Goal: Task Accomplishment & Management: Manage account settings

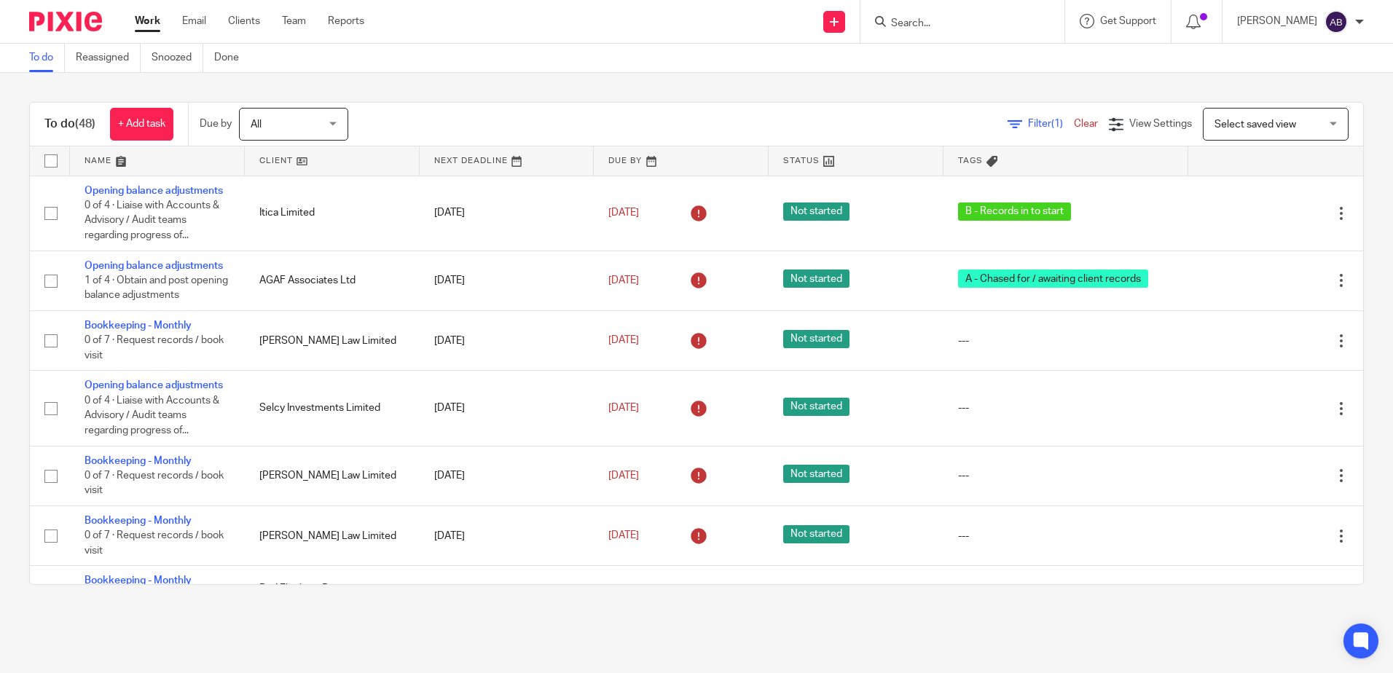
click at [267, 165] on link at bounding box center [332, 160] width 175 height 29
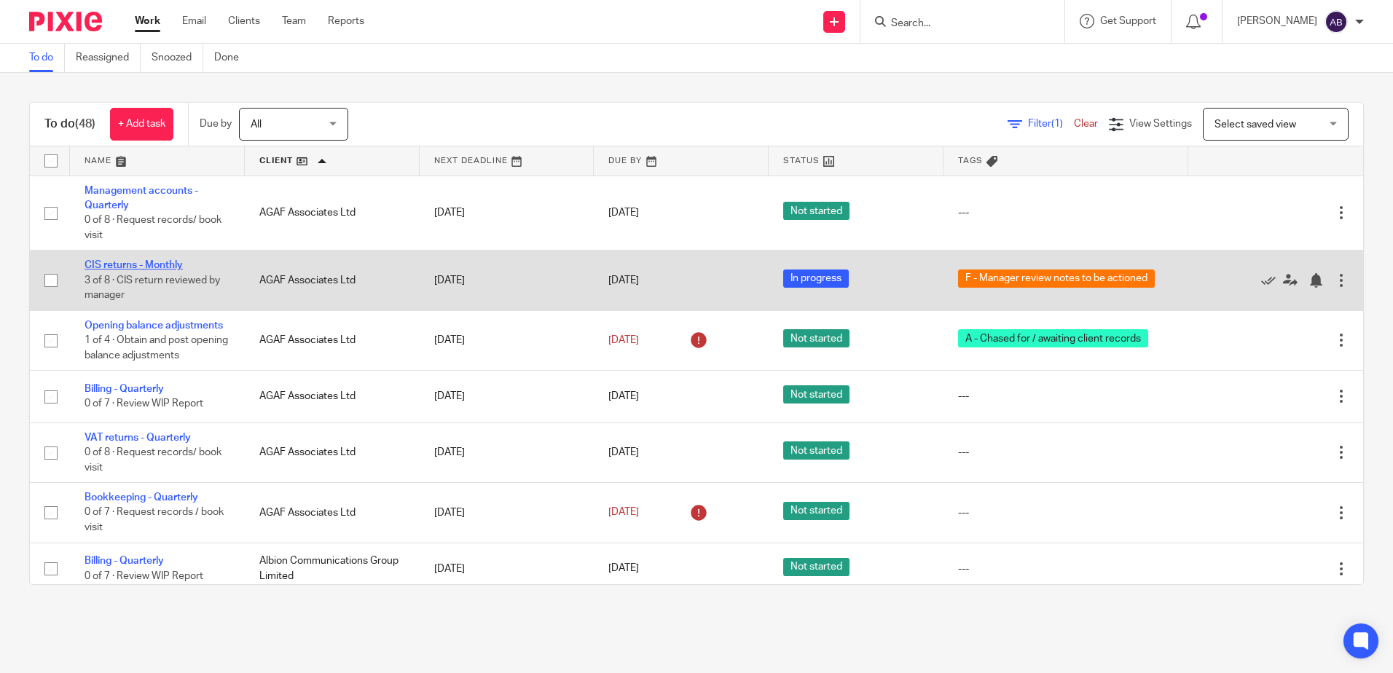
click at [132, 264] on link "CIS returns - Monthly" at bounding box center [133, 265] width 98 height 10
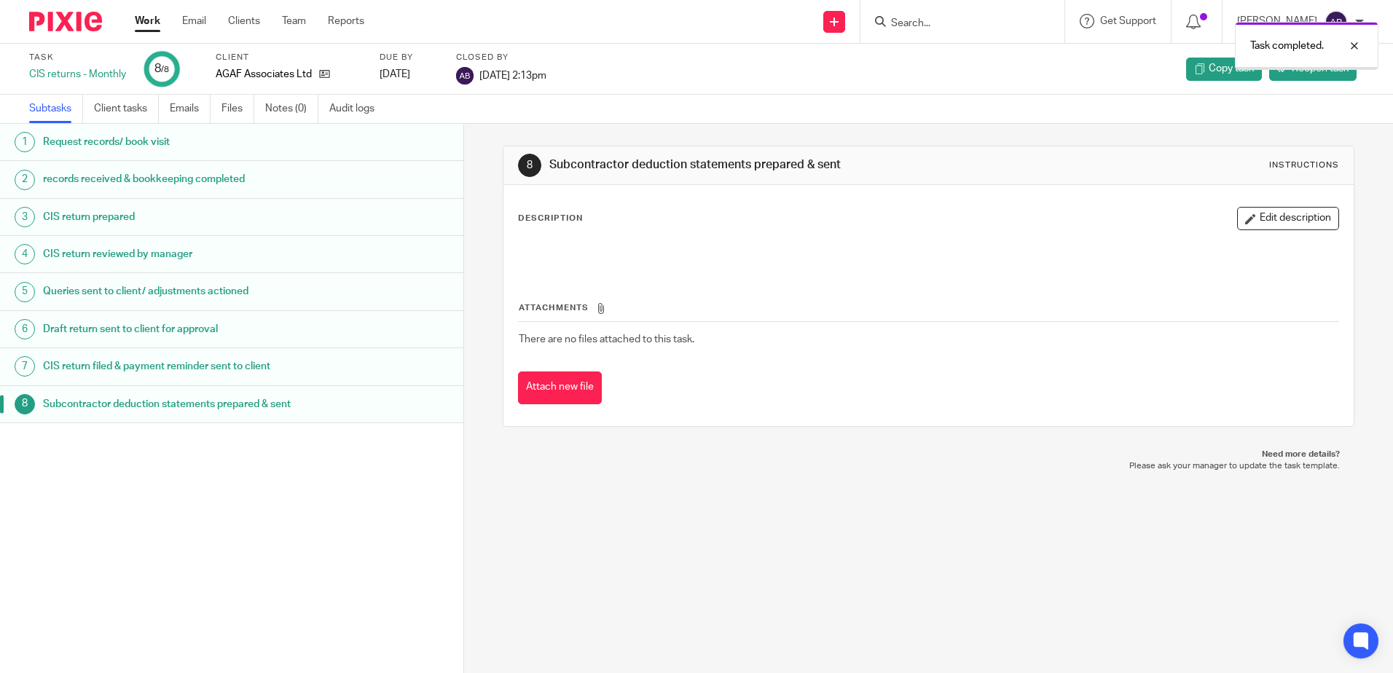
click at [149, 28] on link "Work" at bounding box center [147, 21] width 25 height 15
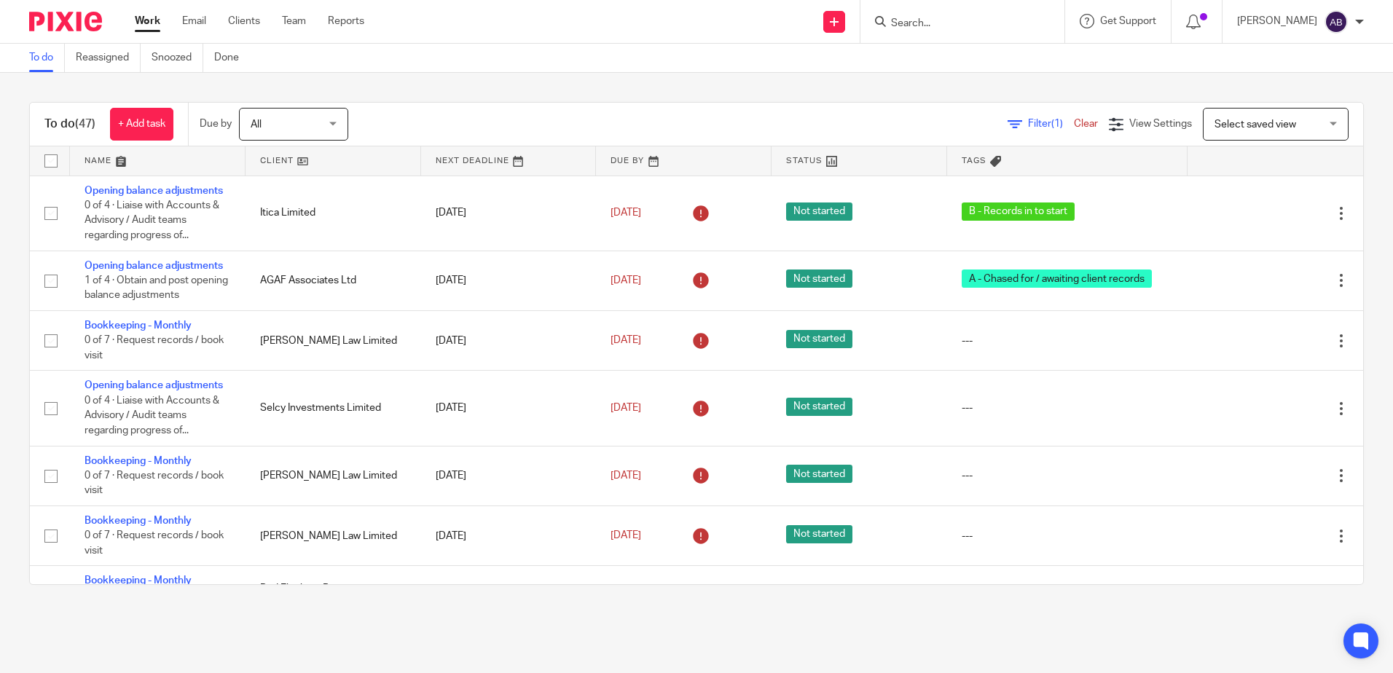
click at [282, 160] on link at bounding box center [333, 160] width 176 height 29
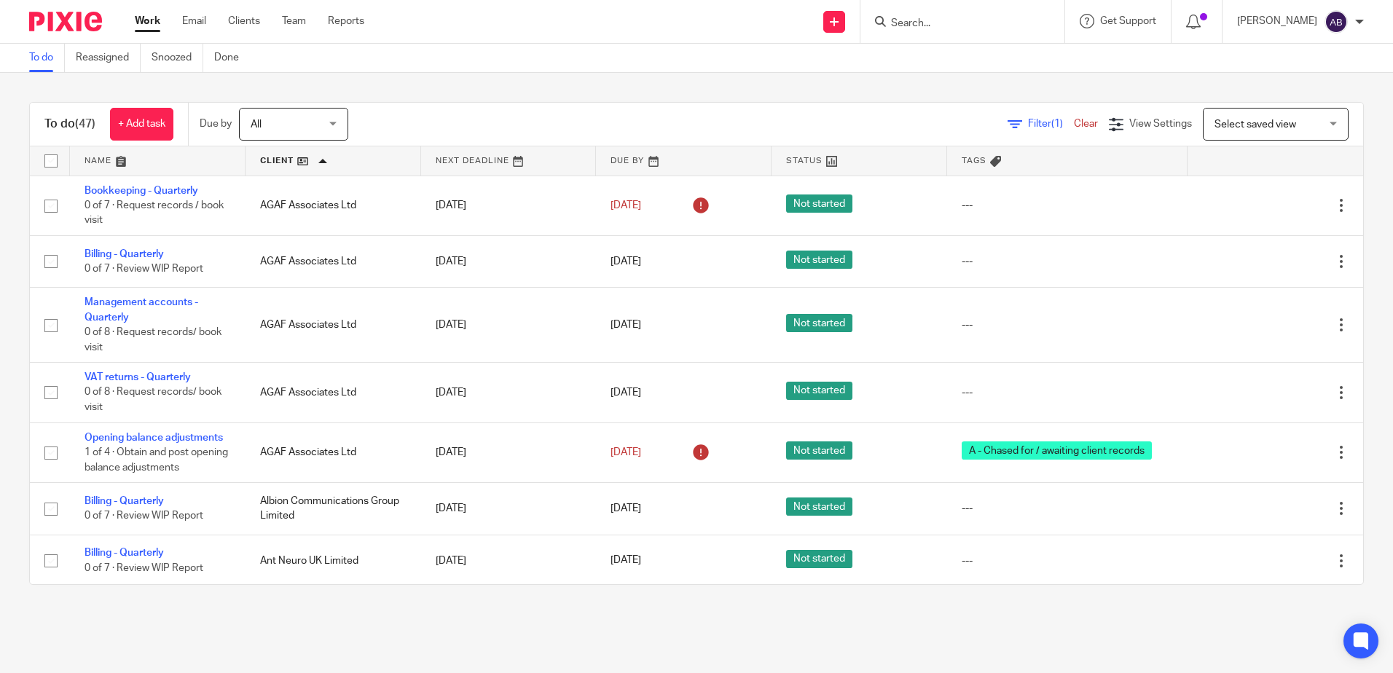
click at [559, 166] on link at bounding box center [509, 160] width 176 height 29
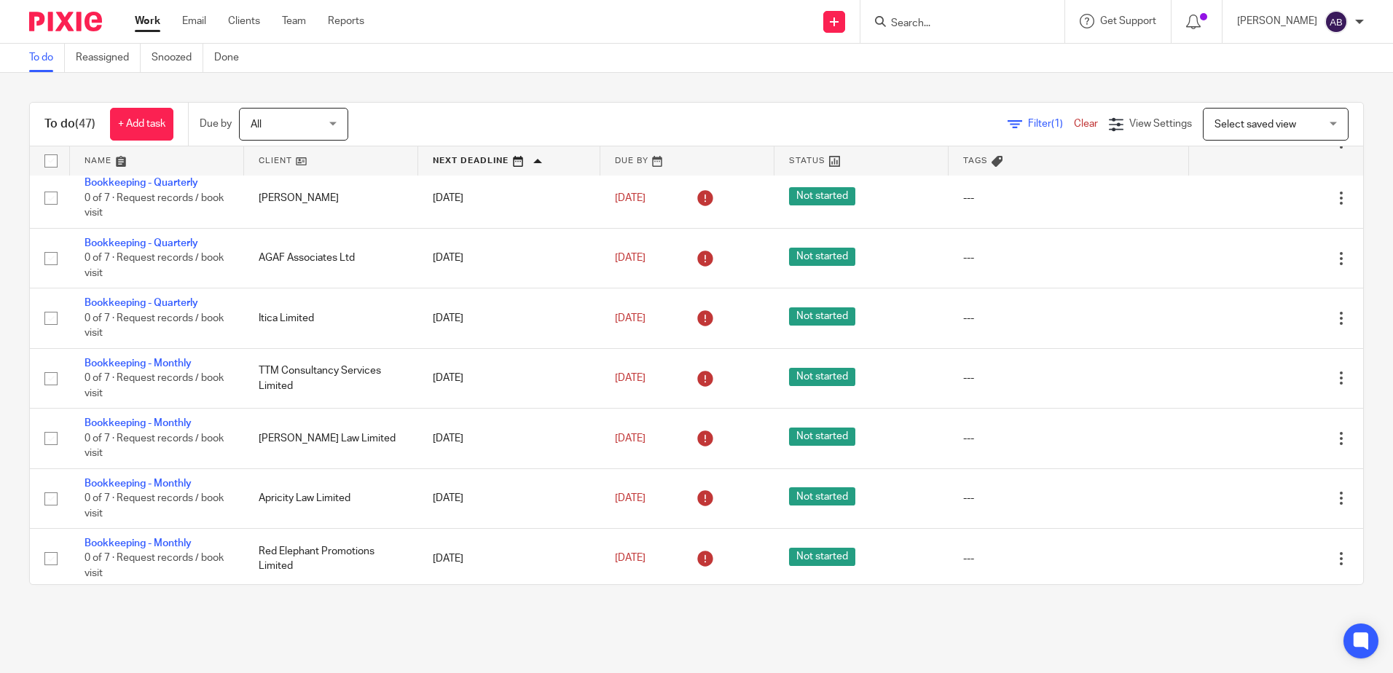
scroll to position [437, 0]
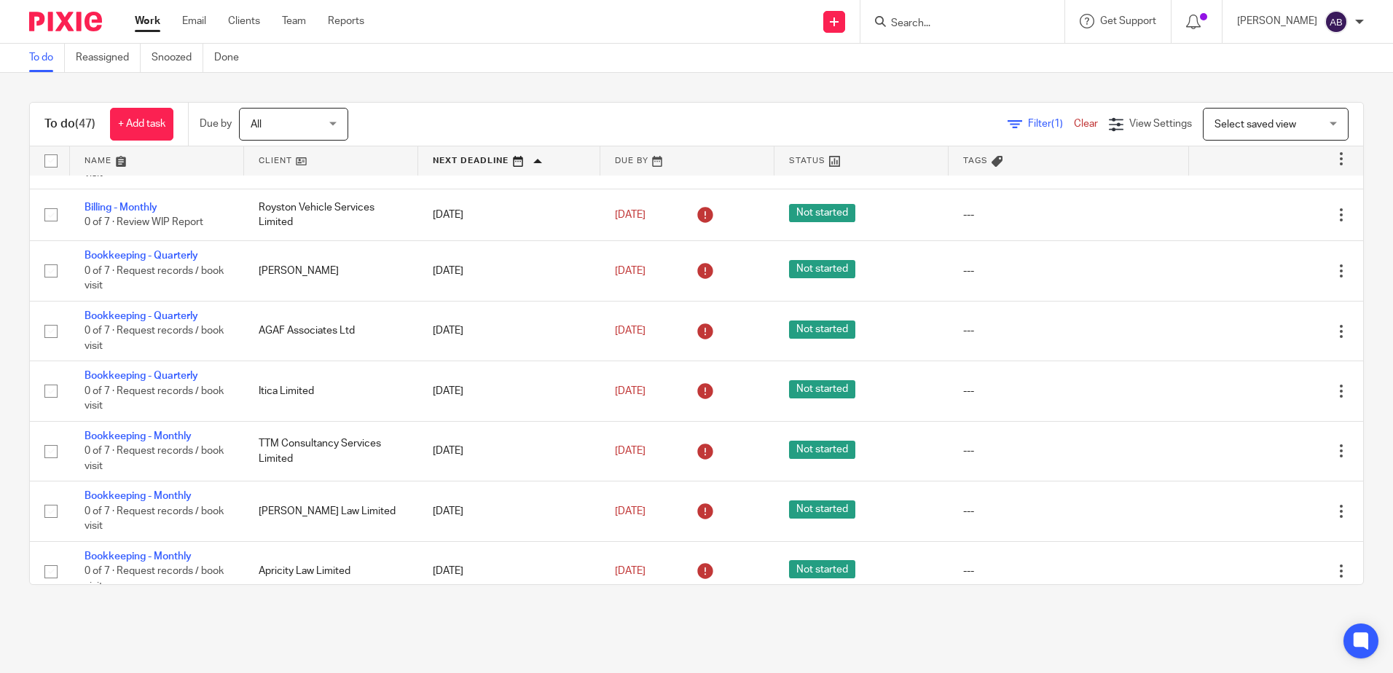
click at [356, 152] on link at bounding box center [331, 160] width 174 height 29
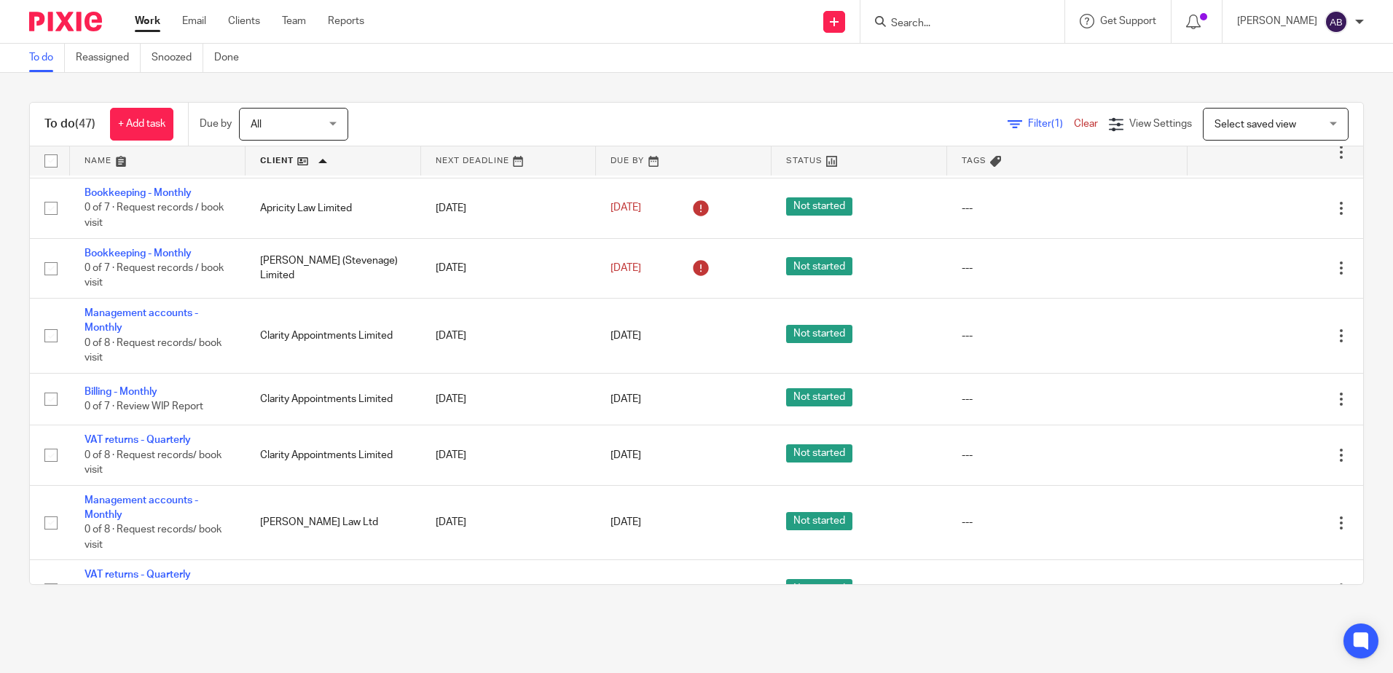
scroll to position [728, 0]
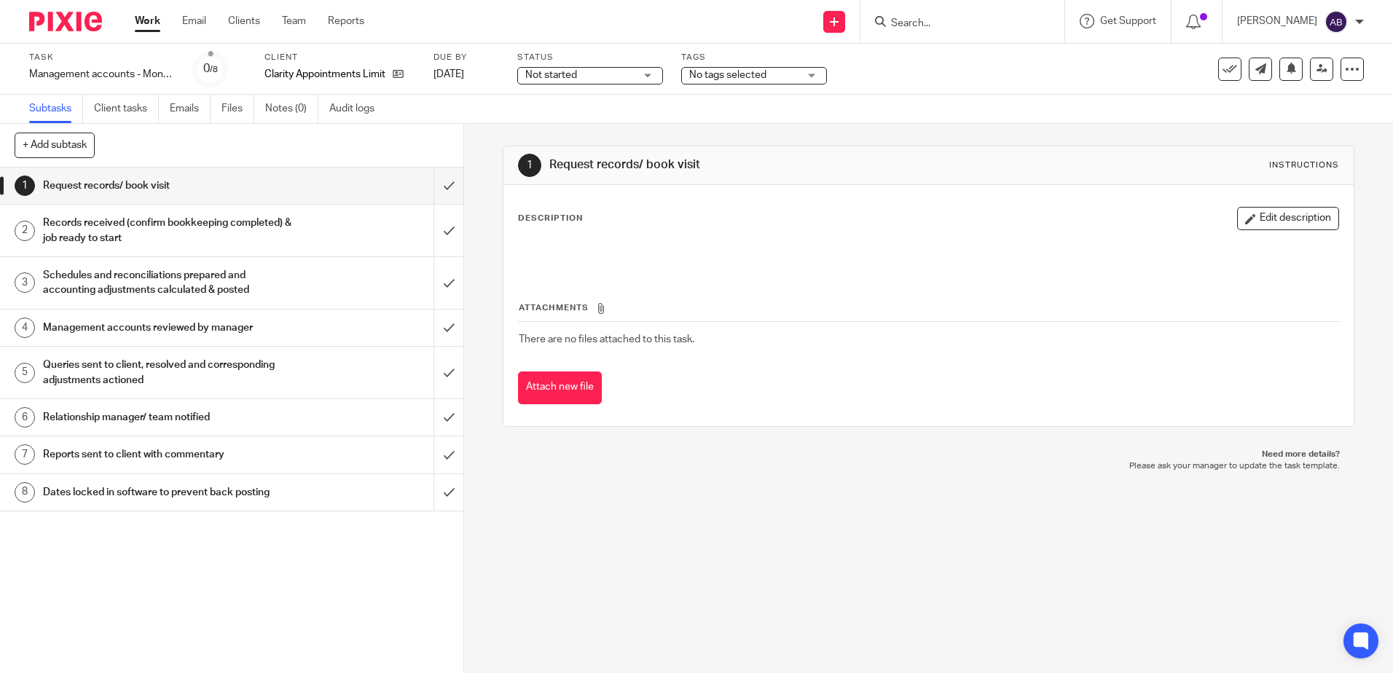
click at [562, 71] on span "Not started" at bounding box center [551, 75] width 52 height 10
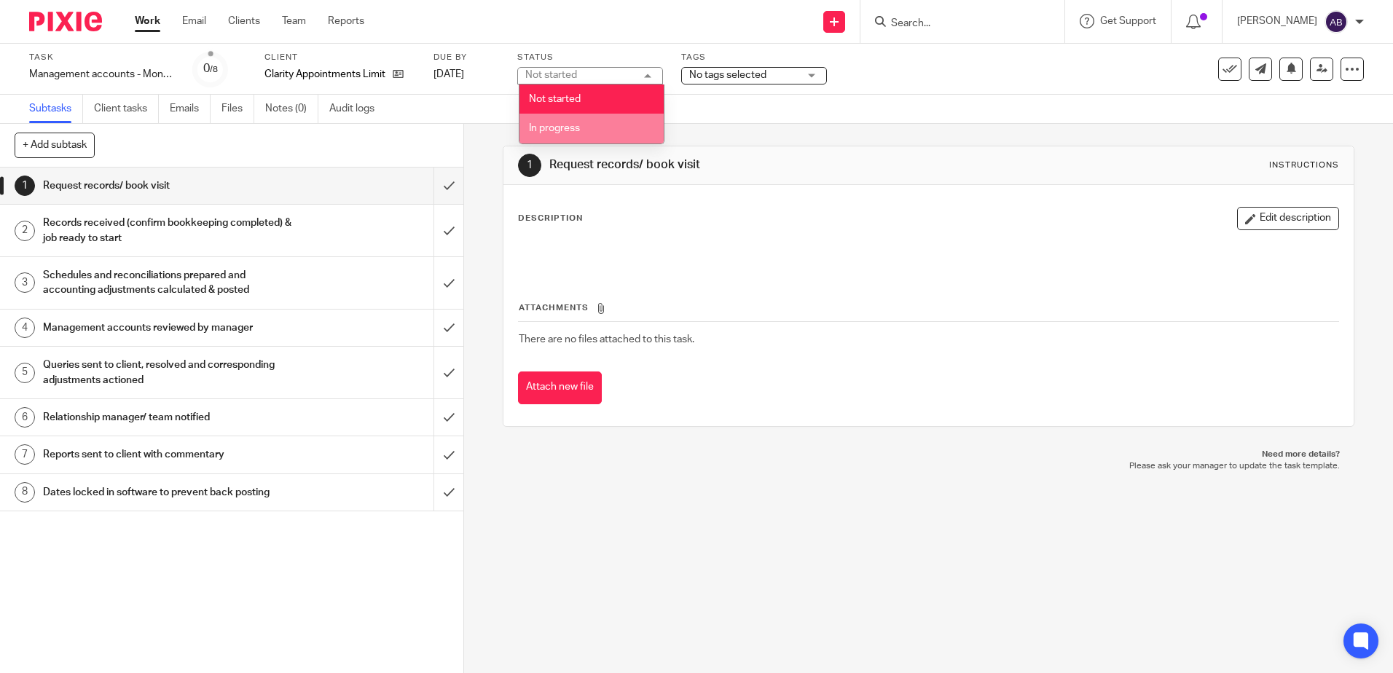
click at [582, 125] on li "In progress" at bounding box center [591, 129] width 144 height 30
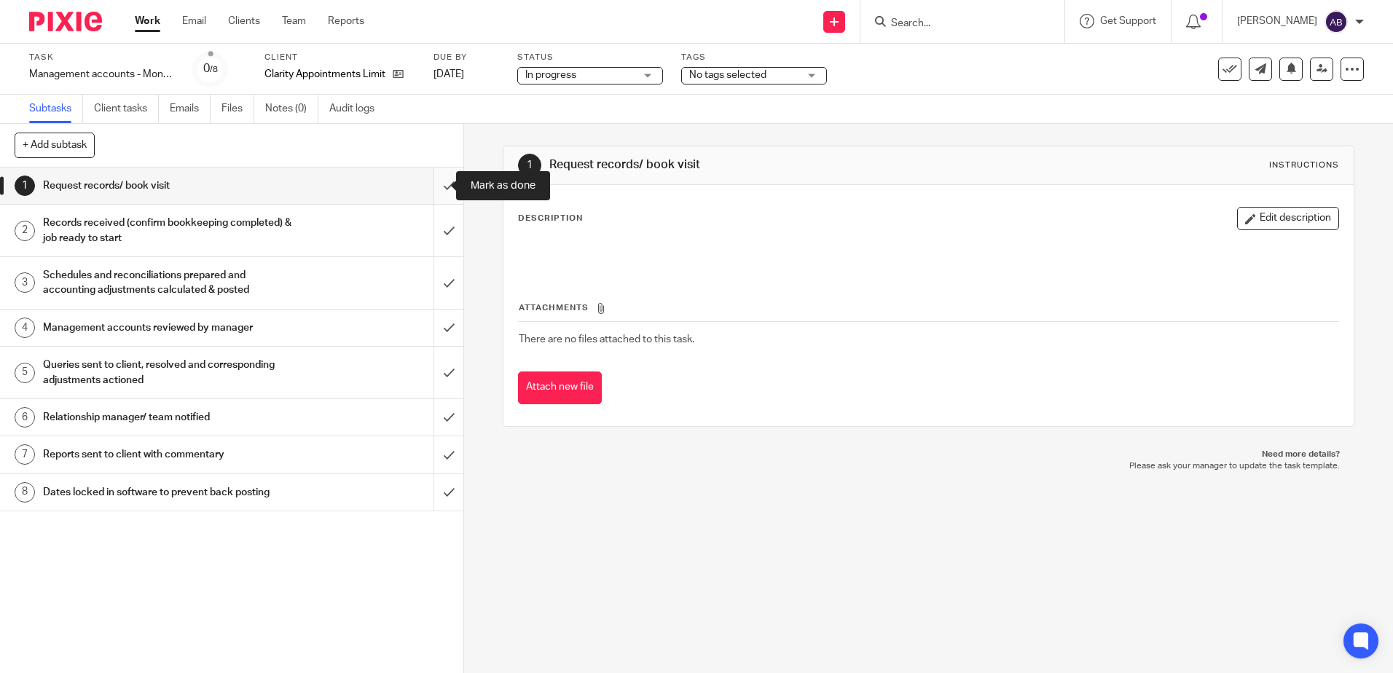
click at [433, 185] on input "submit" at bounding box center [231, 186] width 463 height 36
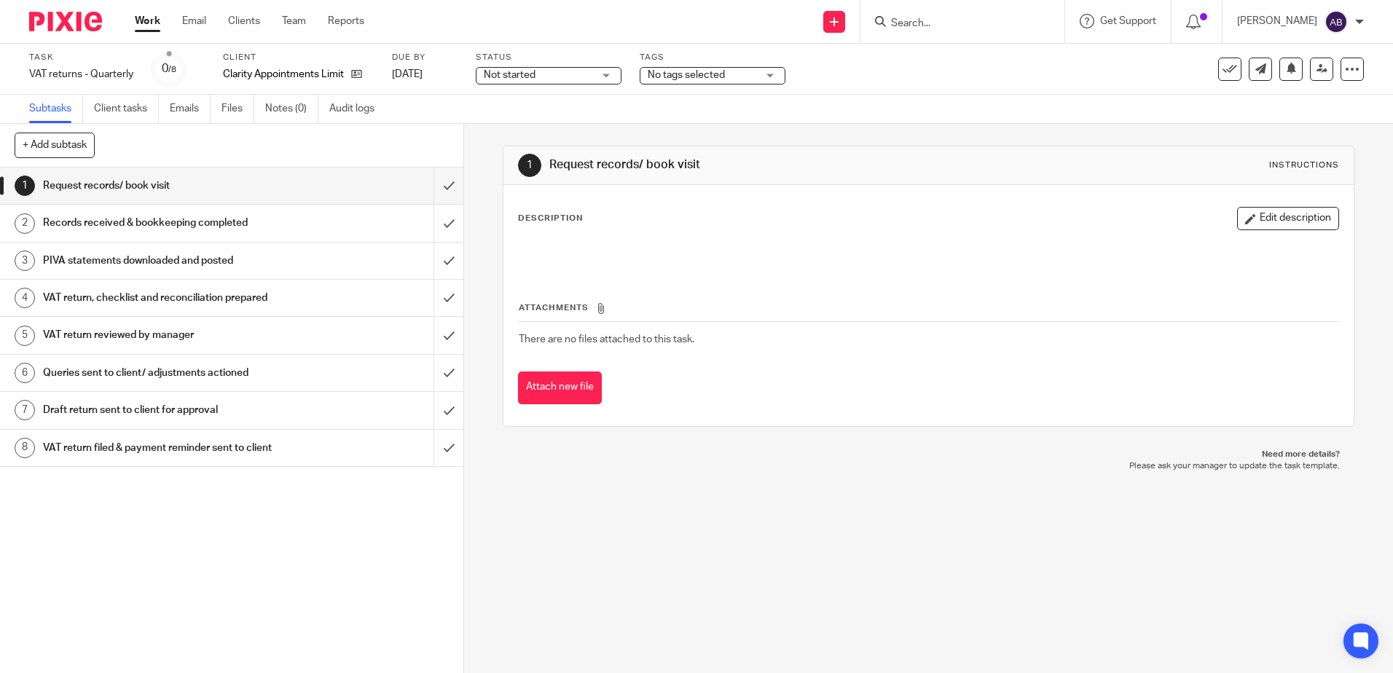
click at [495, 76] on span "Not started" at bounding box center [510, 75] width 52 height 10
click at [516, 119] on li "In progress" at bounding box center [550, 129] width 144 height 30
click at [731, 84] on div "No tags selected" at bounding box center [712, 75] width 146 height 17
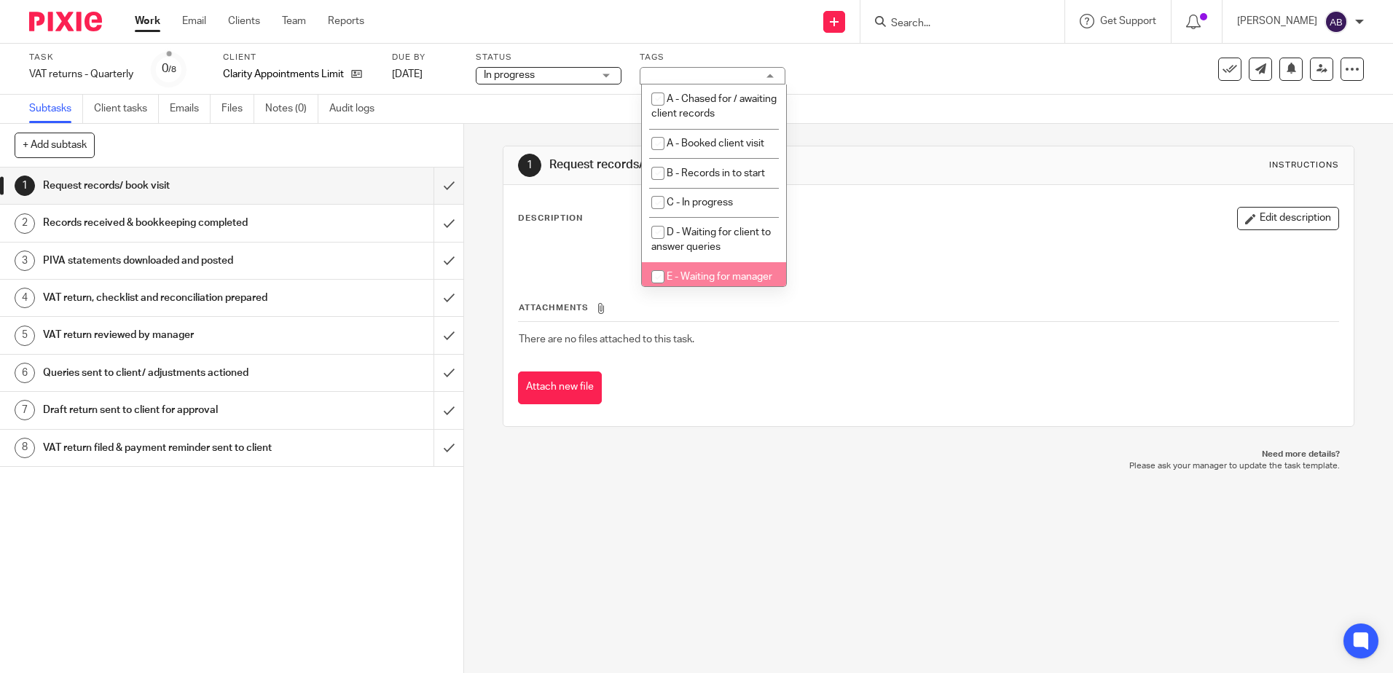
click at [708, 267] on li "E - Waiting for manager review/approval" at bounding box center [714, 284] width 144 height 44
checkbox input "true"
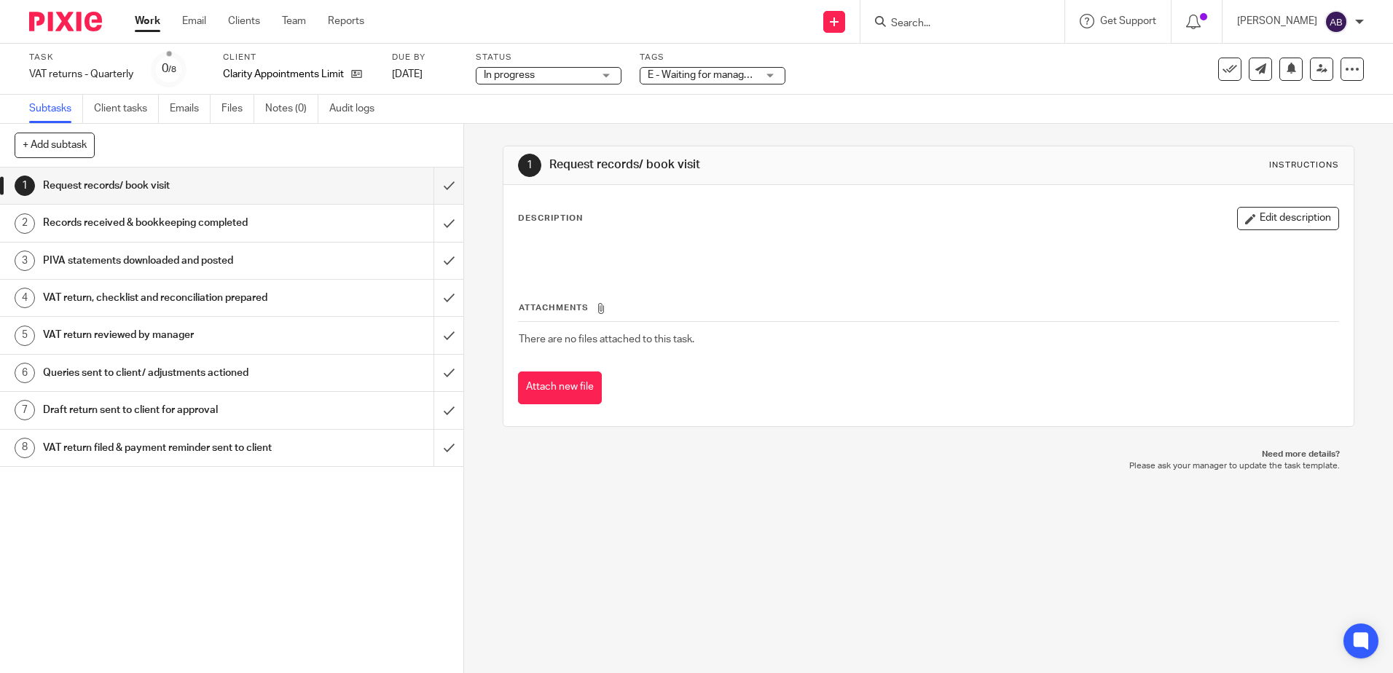
click at [956, 196] on div "Description Edit description Attachments There are no files attached to this ta…" at bounding box center [927, 305] width 849 height 241
click at [1310, 70] on link at bounding box center [1321, 69] width 23 height 23
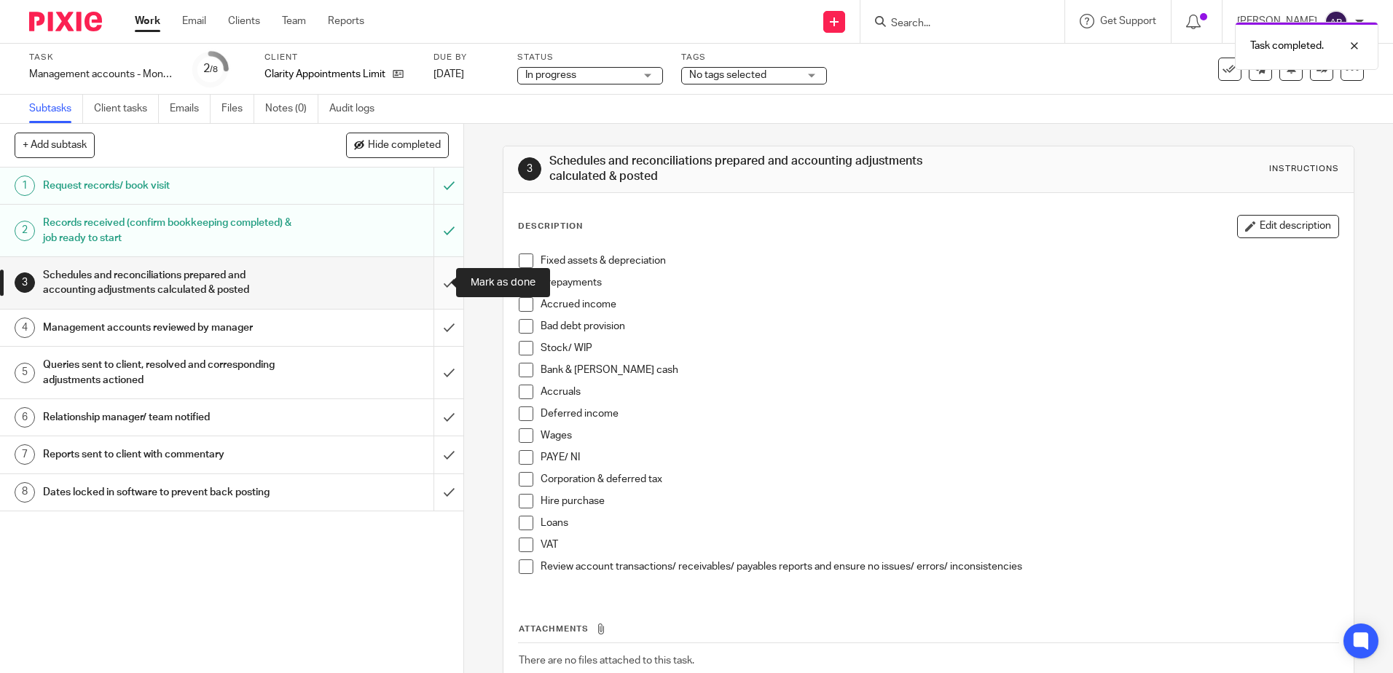
click at [435, 287] on input "submit" at bounding box center [231, 283] width 463 height 52
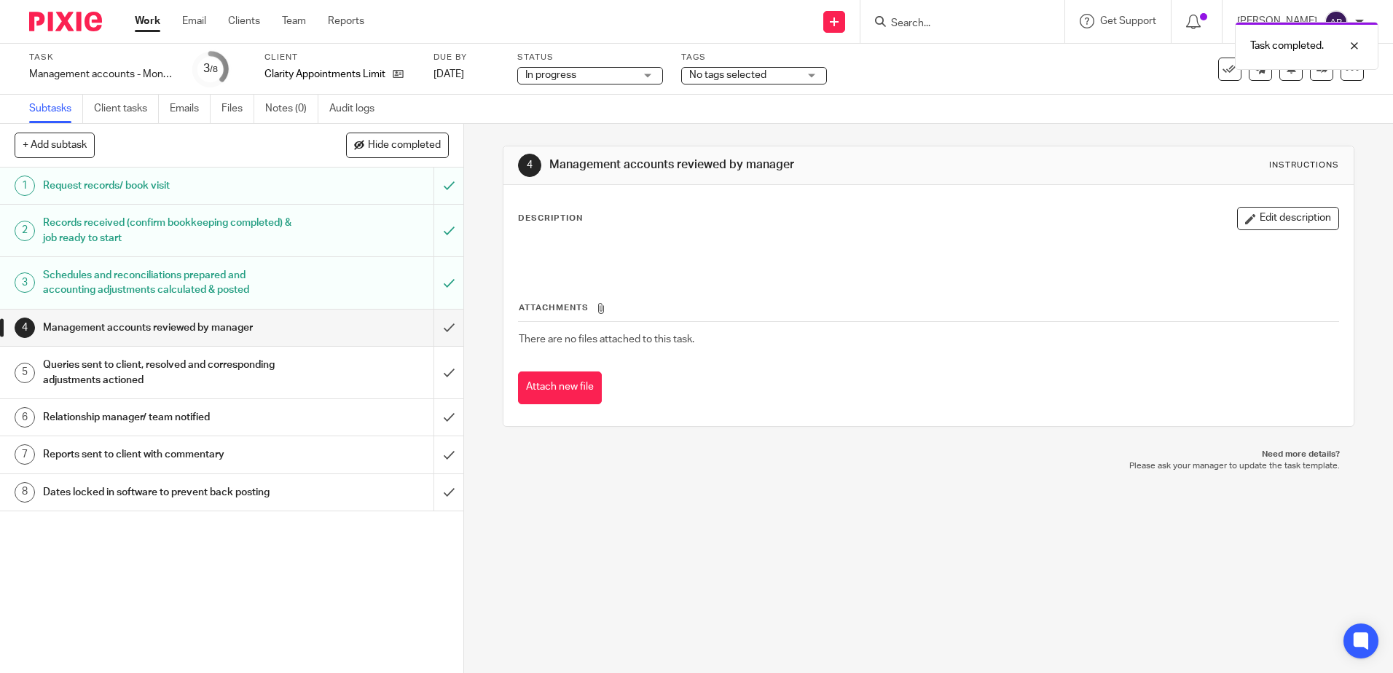
click at [787, 72] on span "No tags selected" at bounding box center [743, 75] width 109 height 15
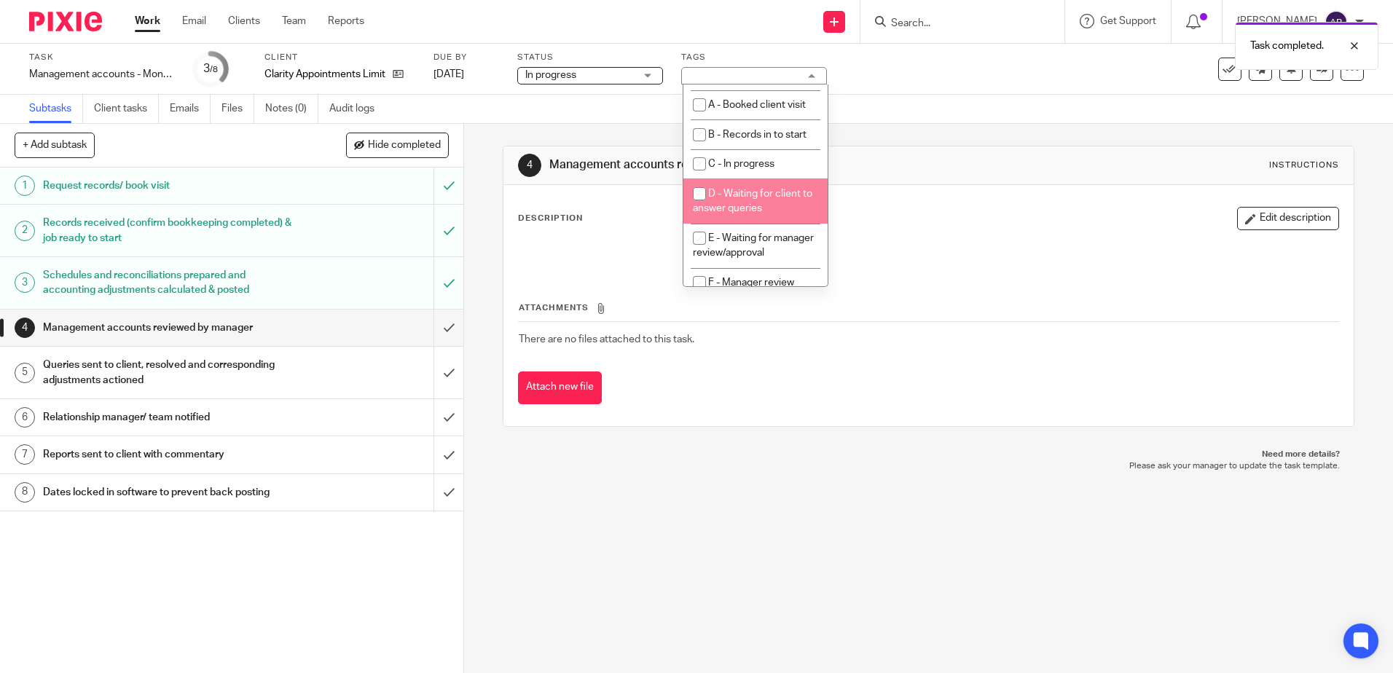
scroll to position [73, 0]
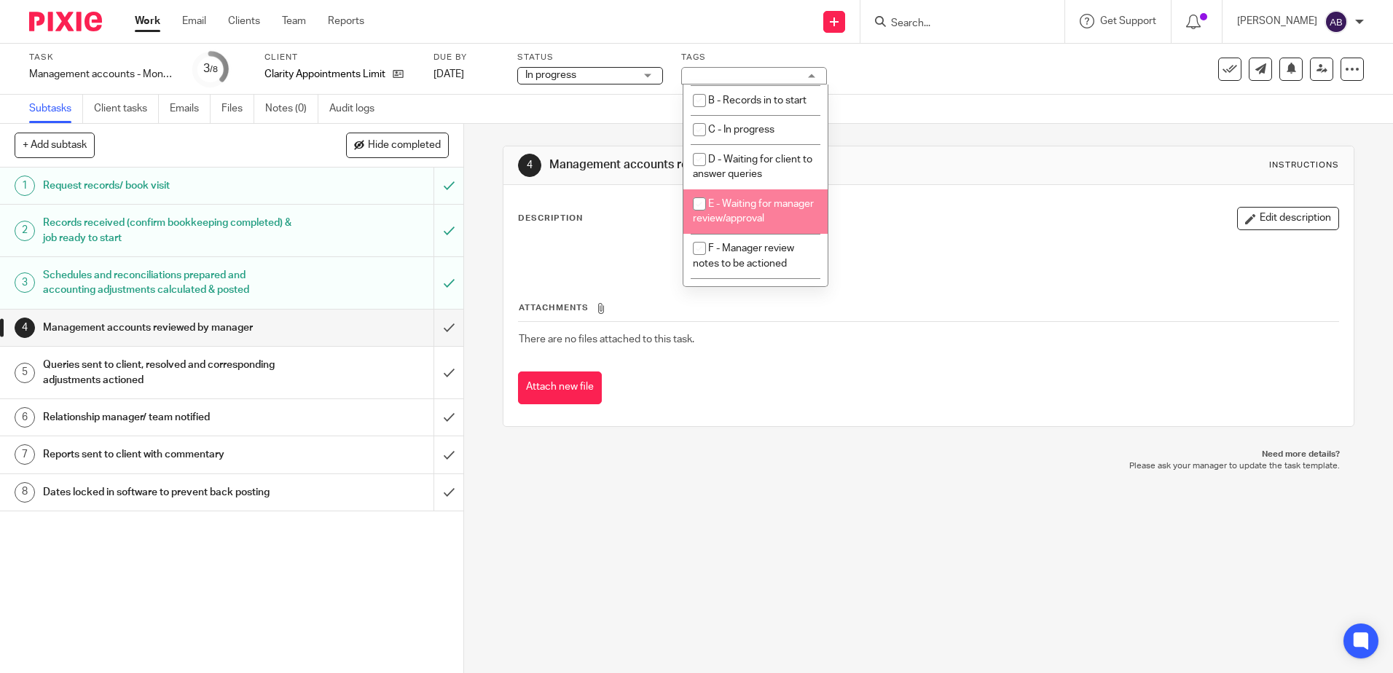
click at [755, 226] on li "E - Waiting for manager review/approval" at bounding box center [755, 211] width 144 height 44
checkbox input "true"
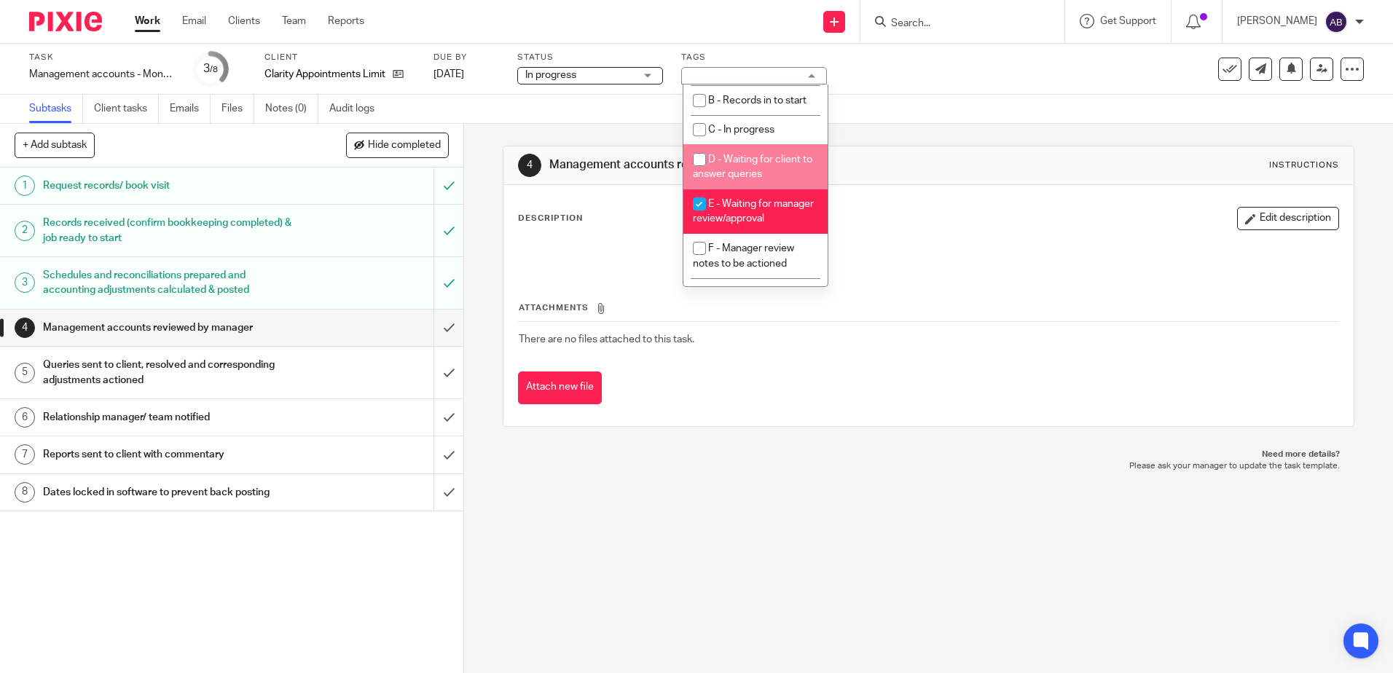
click at [1007, 121] on div "Subtasks Client tasks Emails Files Notes (0) Audit logs" at bounding box center [696, 109] width 1393 height 29
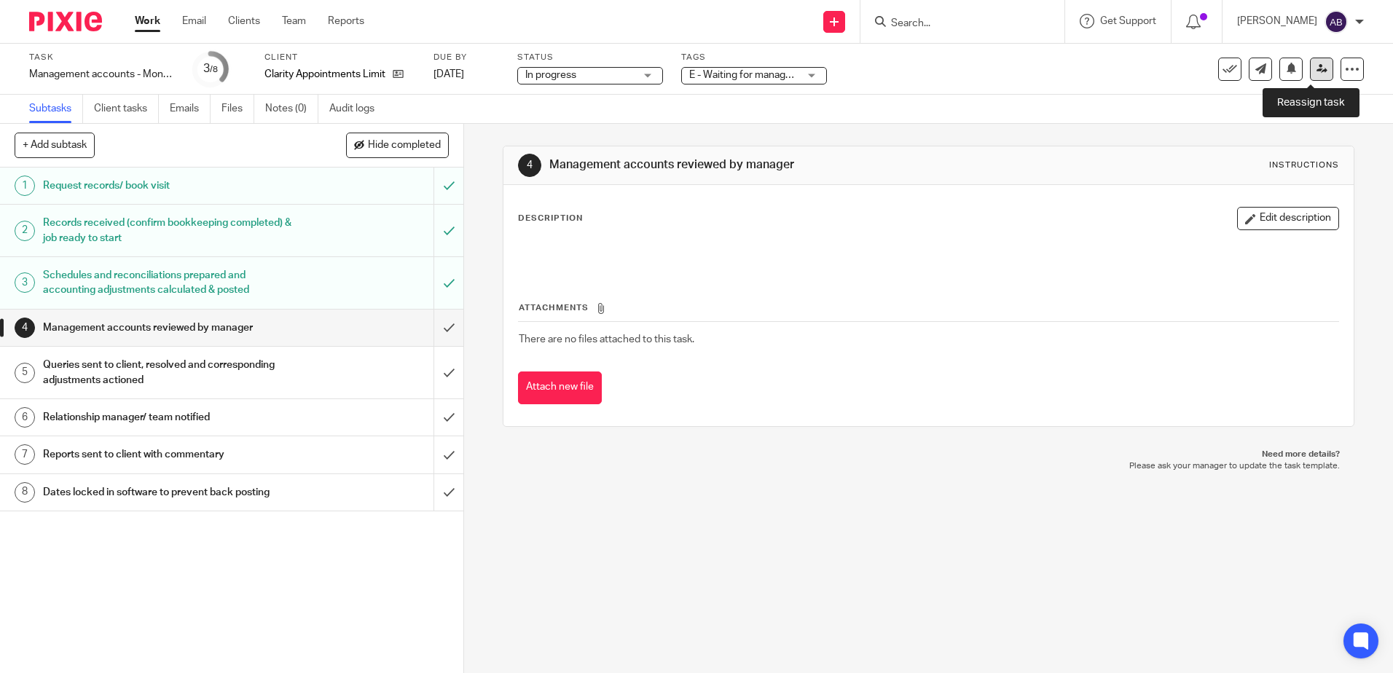
click at [1312, 62] on link at bounding box center [1321, 69] width 23 height 23
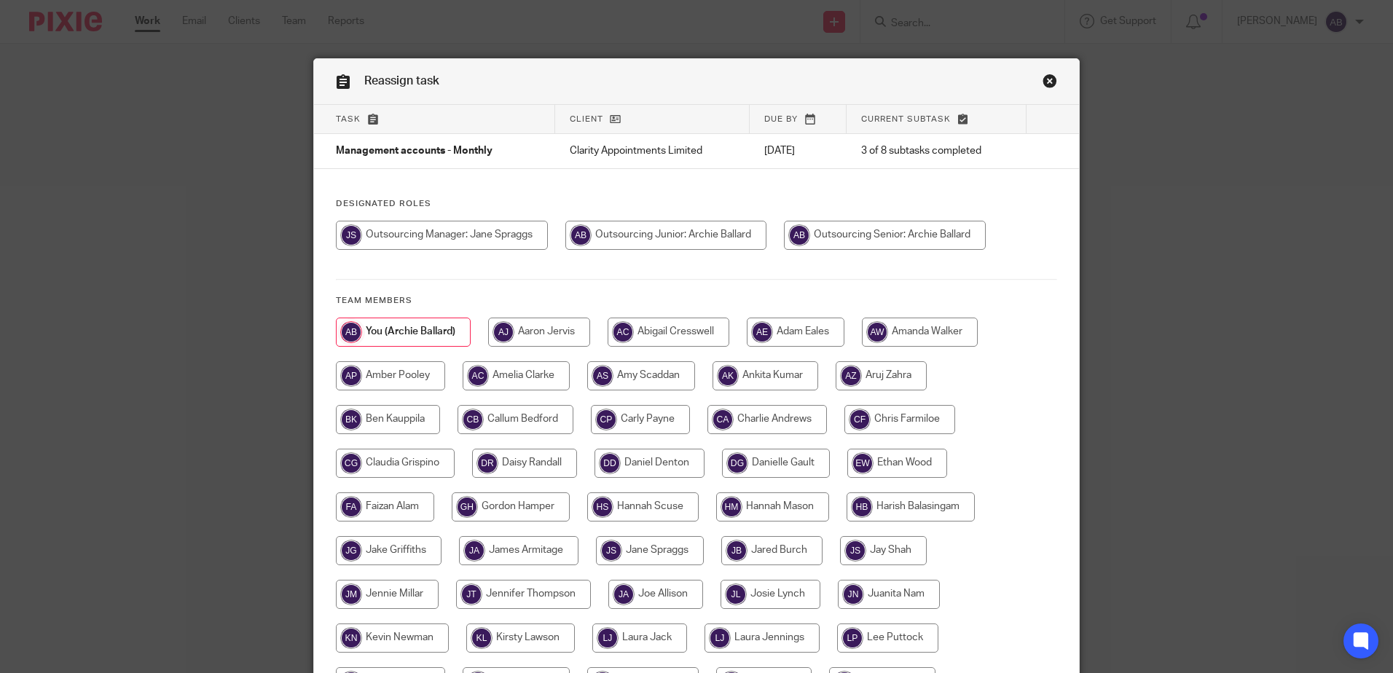
click at [502, 230] on input "radio" at bounding box center [442, 235] width 212 height 29
radio input "true"
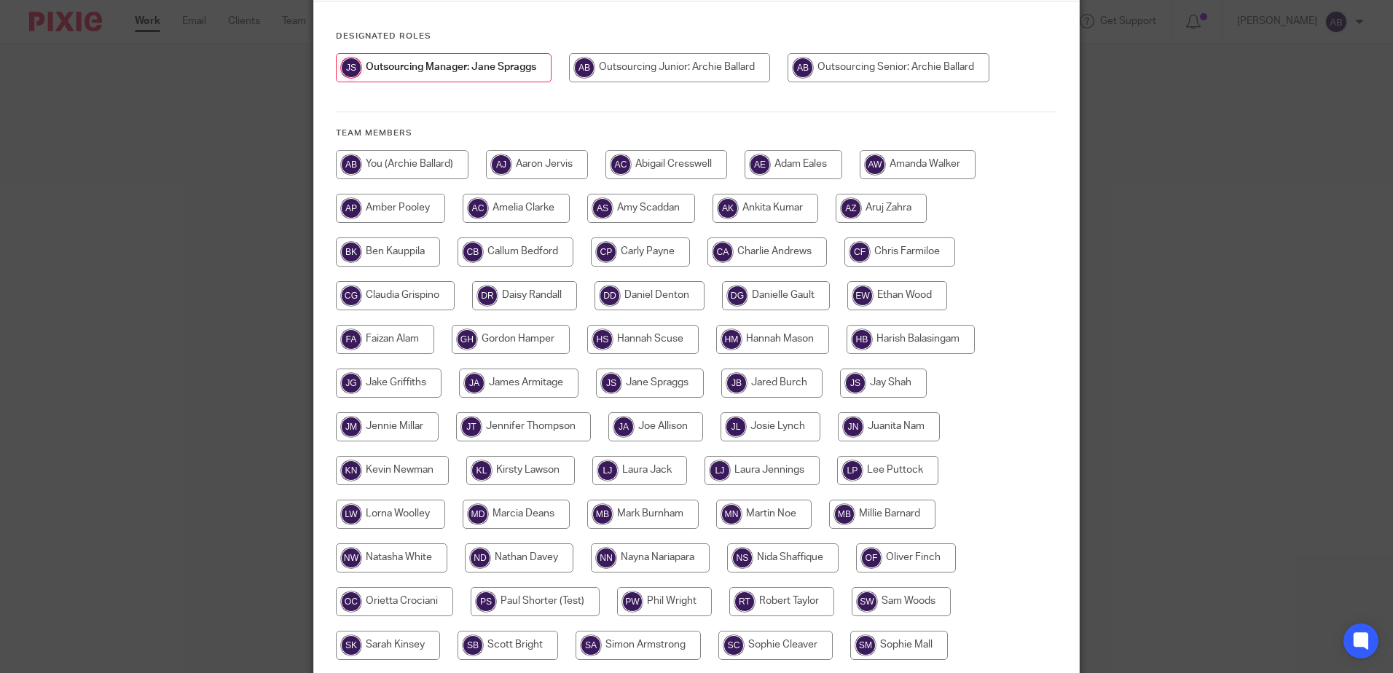
scroll to position [333, 0]
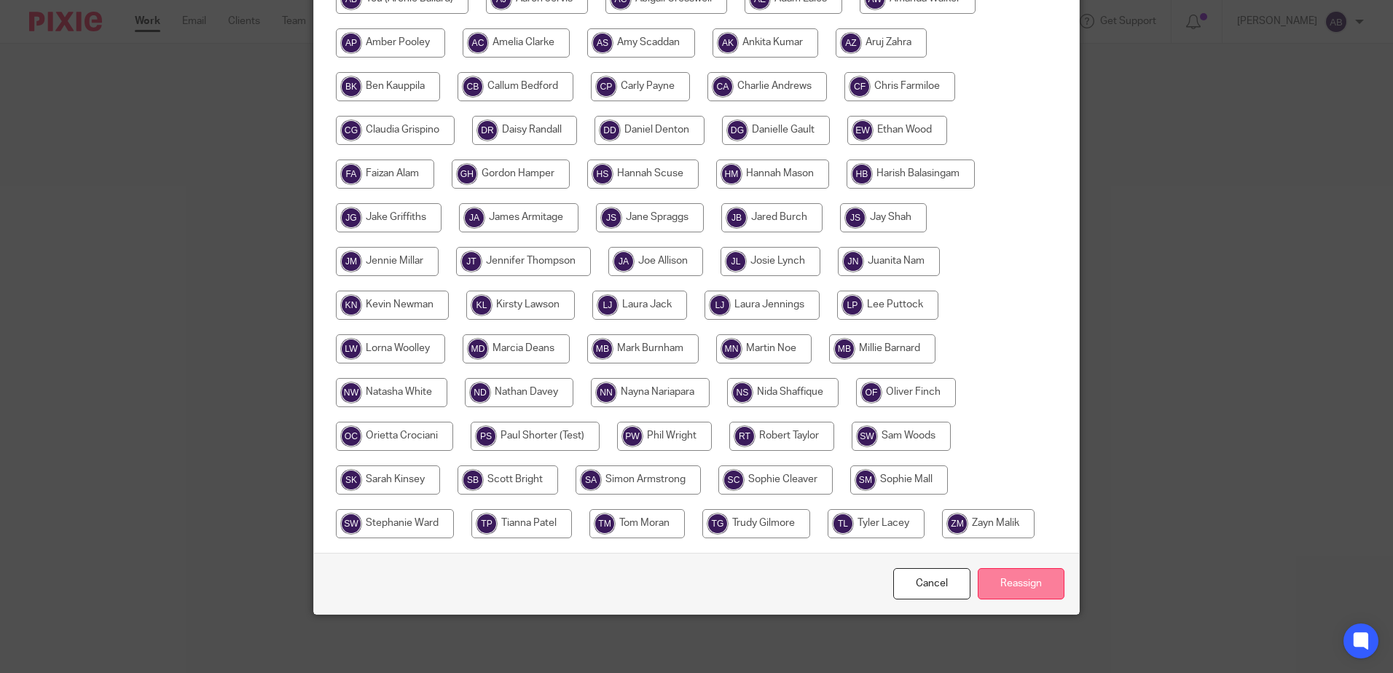
click at [1010, 570] on input "Reassign" at bounding box center [1020, 583] width 87 height 31
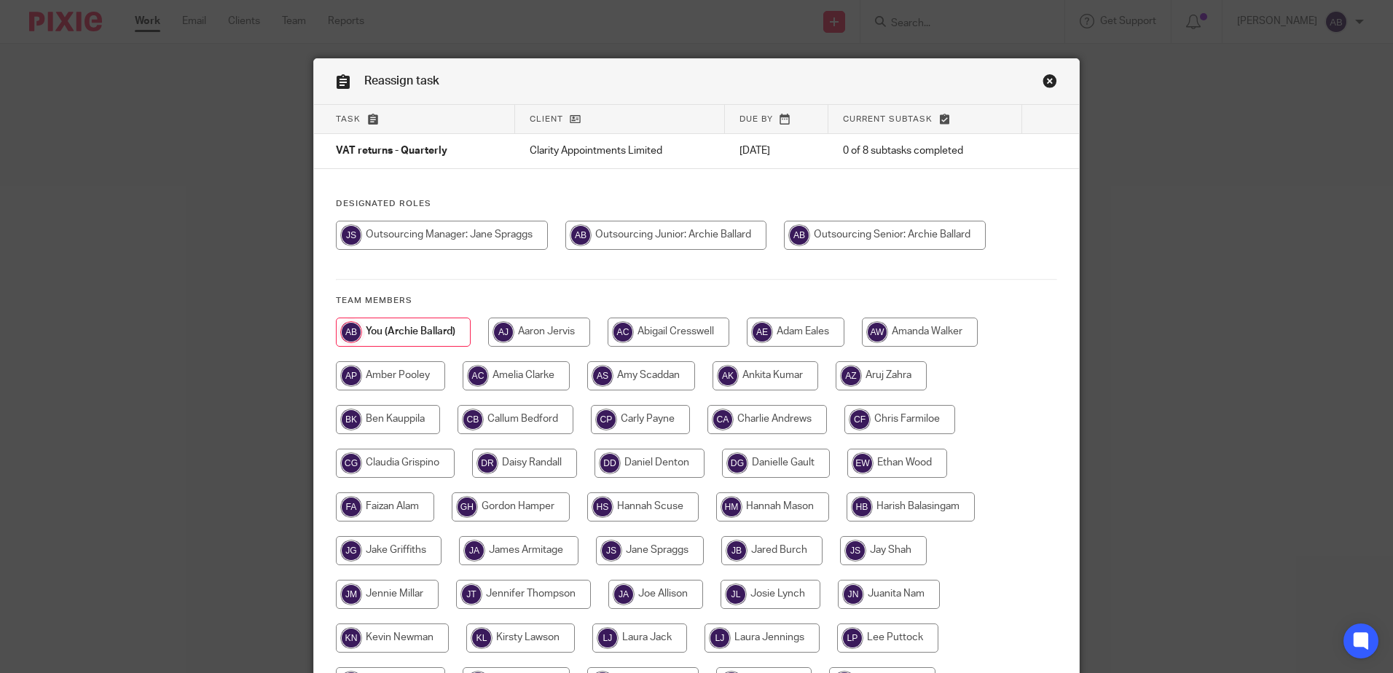
click at [464, 241] on input "radio" at bounding box center [442, 235] width 212 height 29
radio input "true"
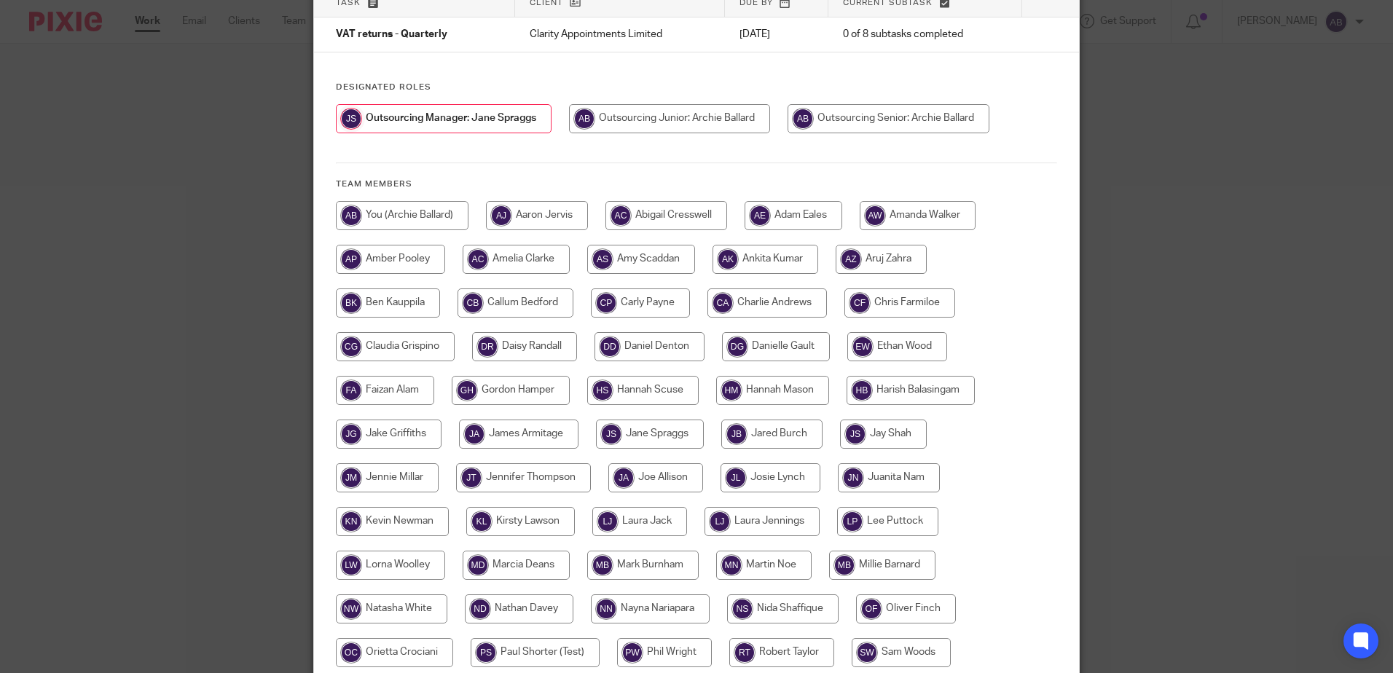
scroll to position [333, 0]
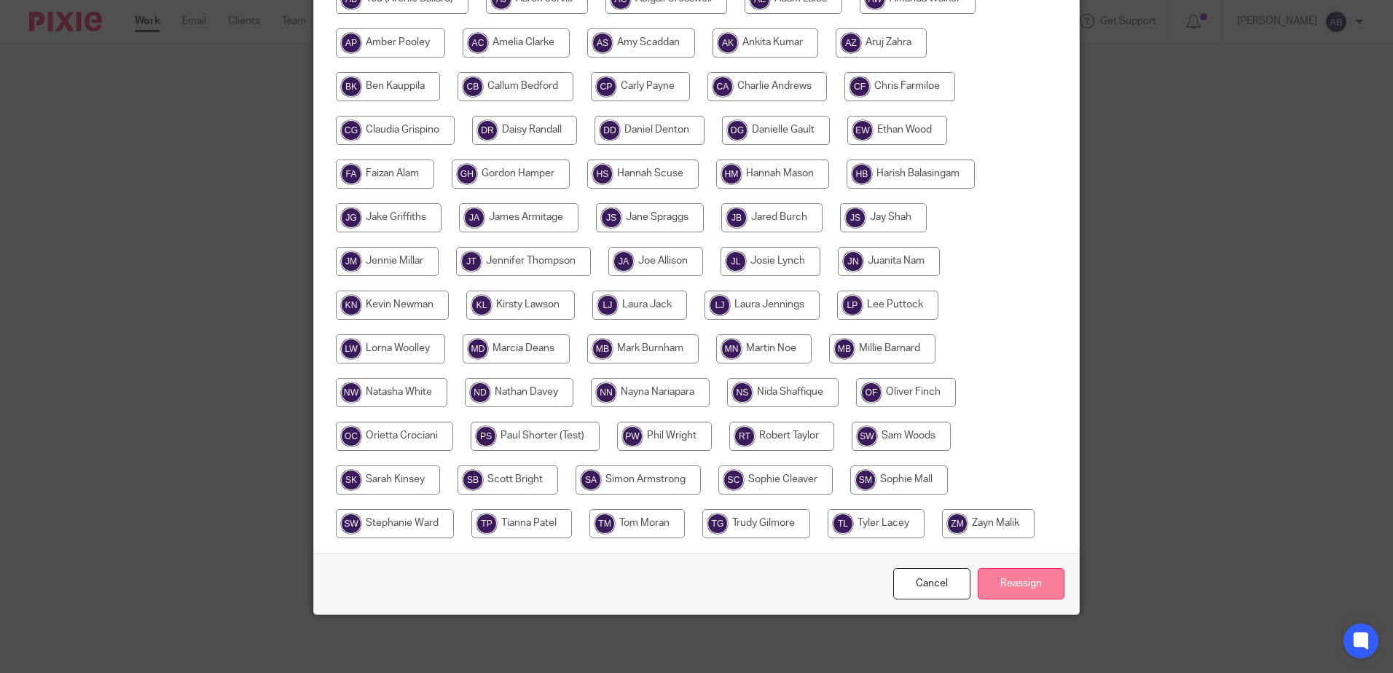
click at [1012, 592] on input "Reassign" at bounding box center [1020, 583] width 87 height 31
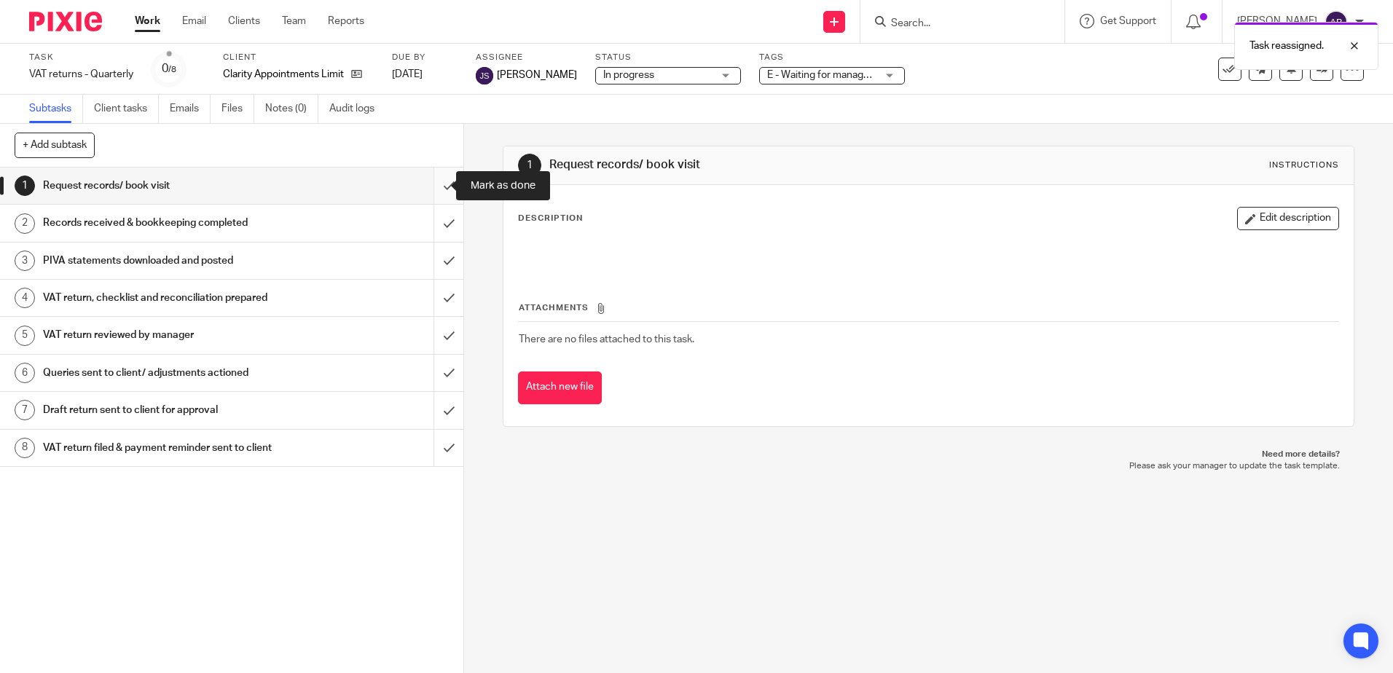
click at [422, 184] on input "submit" at bounding box center [231, 186] width 463 height 36
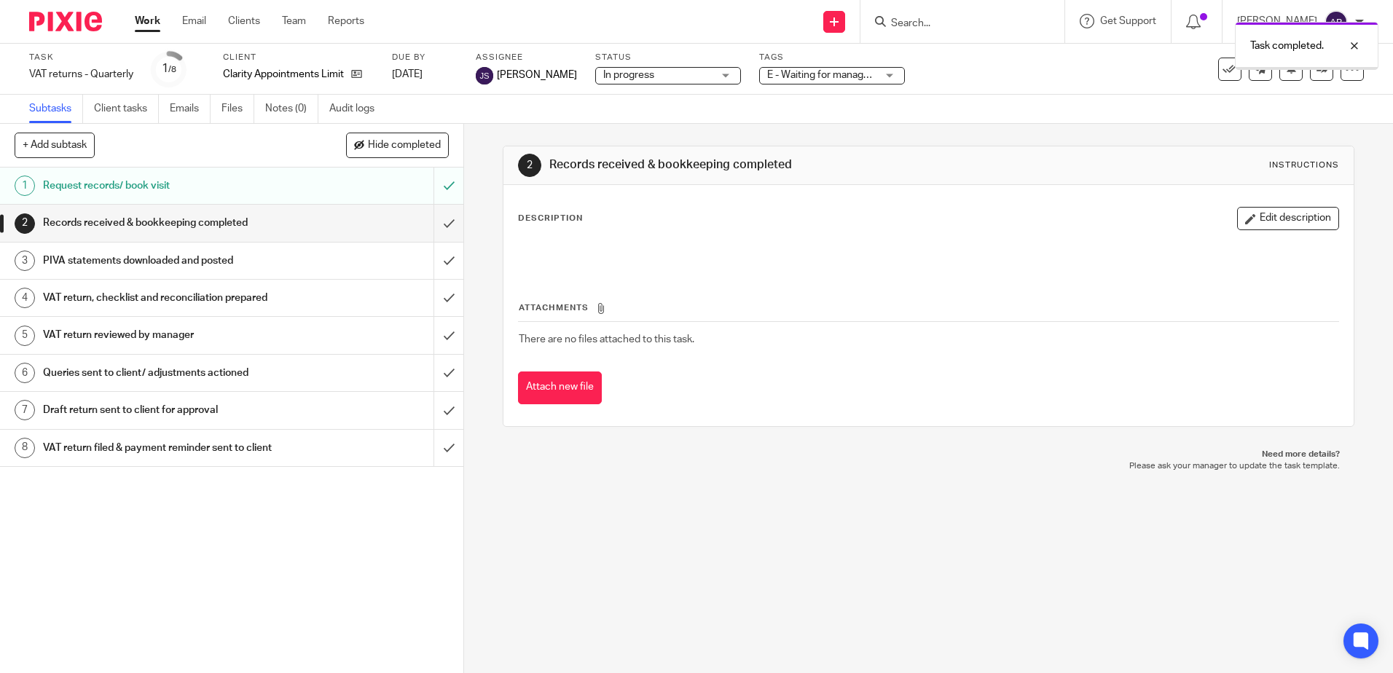
click at [435, 221] on input "submit" at bounding box center [231, 223] width 463 height 36
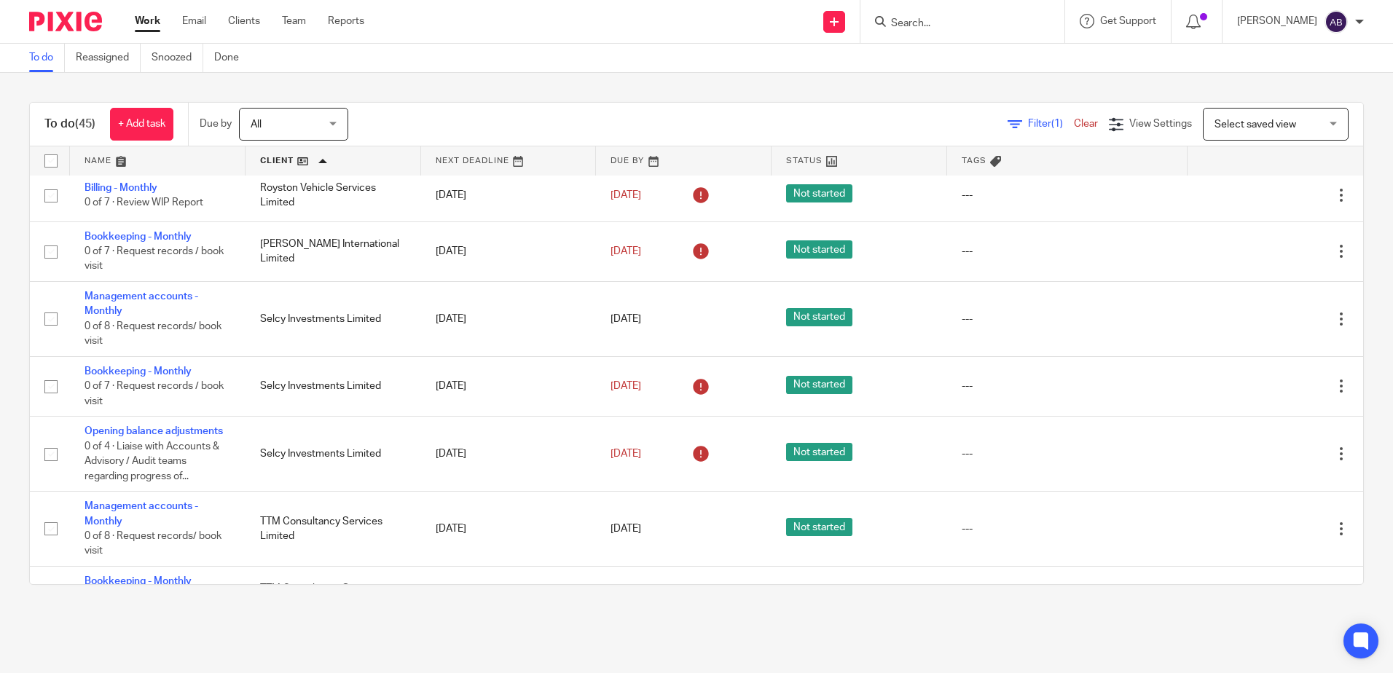
scroll to position [2112, 0]
